Goal: Task Accomplishment & Management: Manage account settings

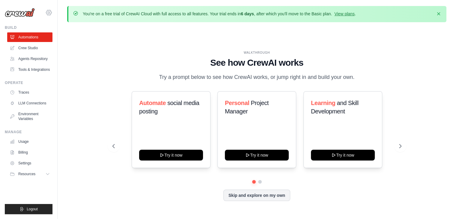
click at [48, 12] on icon at bounding box center [48, 12] width 7 height 7
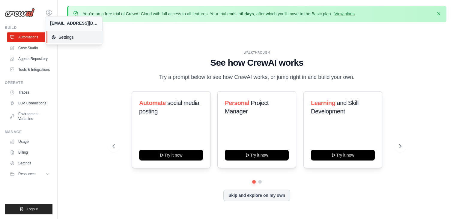
click at [80, 35] on span "Settings" at bounding box center [74, 37] width 47 height 6
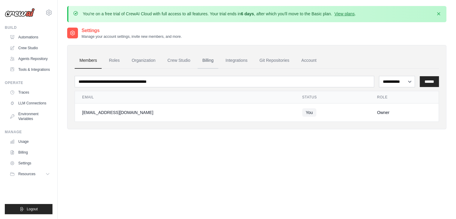
click at [206, 63] on link "Billing" at bounding box center [208, 60] width 21 height 16
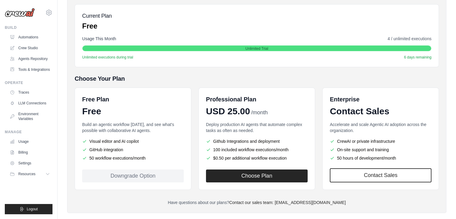
scroll to position [90, 0]
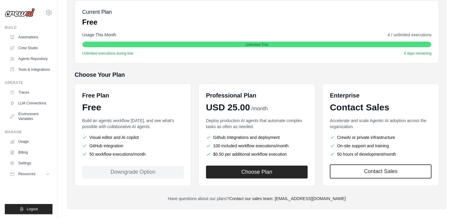
click at [153, 171] on div "Downgrade Option" at bounding box center [133, 171] width 102 height 13
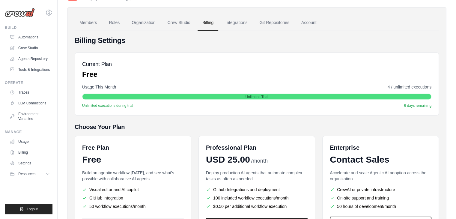
scroll to position [0, 0]
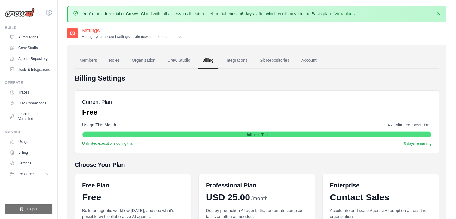
click at [33, 207] on span "Logout" at bounding box center [32, 209] width 11 height 5
